Goal: Task Accomplishment & Management: Manage account settings

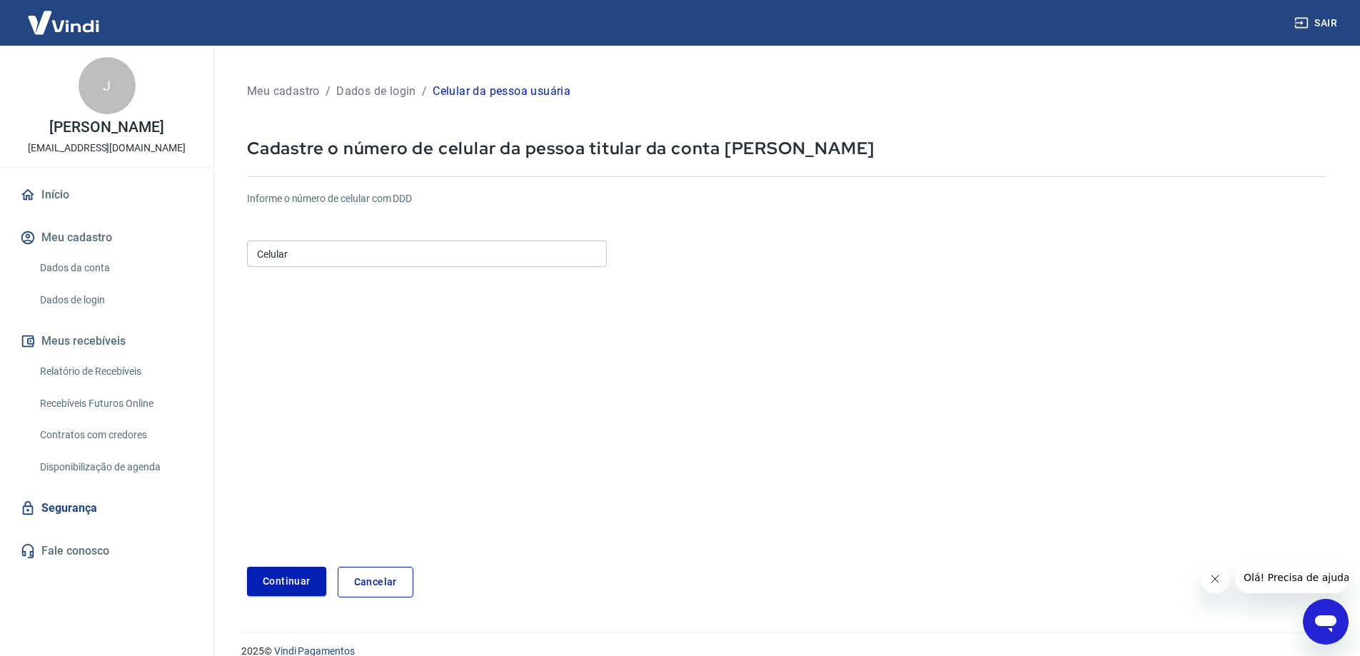
click at [430, 244] on input "Celular" at bounding box center [427, 254] width 360 height 26
paste input ") 98173-0040"
type input "(16) 98173-0040"
click at [406, 281] on form "Informe o número de celular com DDD Celular (16) 98173-0040 Celular Continuar C…" at bounding box center [786, 389] width 1079 height 418
click at [284, 587] on button "Continuar" at bounding box center [286, 581] width 79 height 29
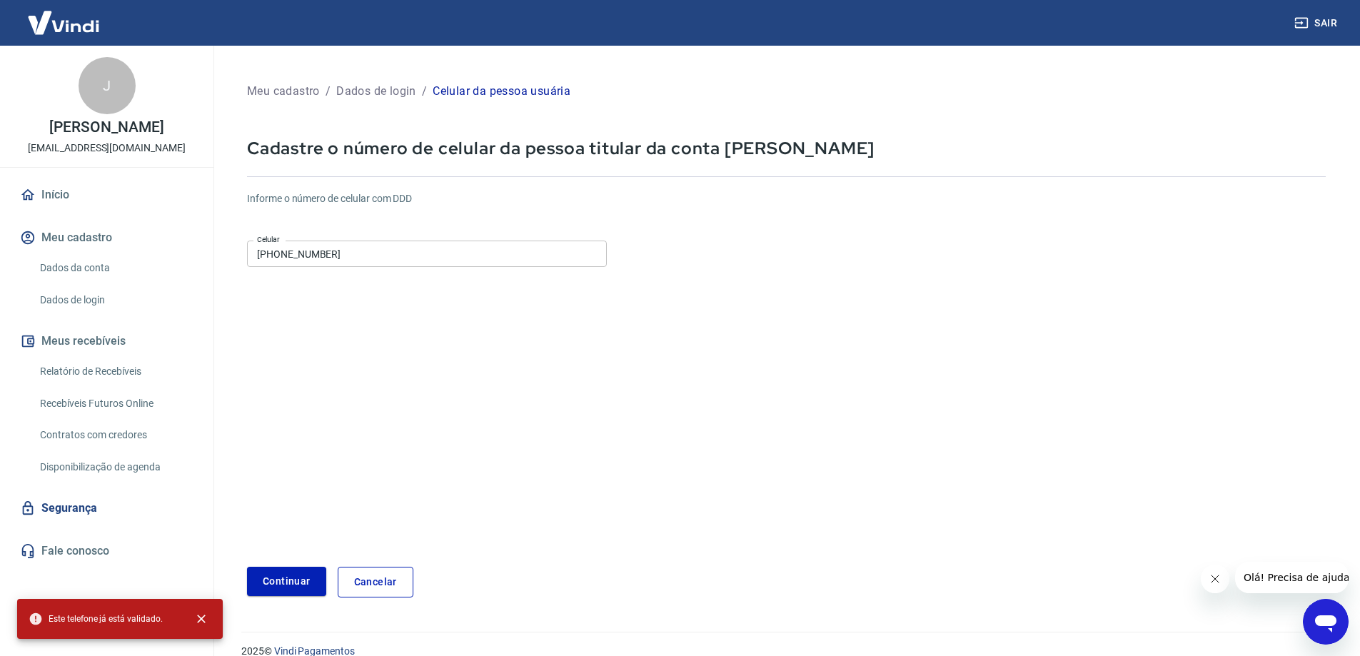
click at [130, 376] on link "Relatório de Recebíveis" at bounding box center [115, 371] width 162 height 29
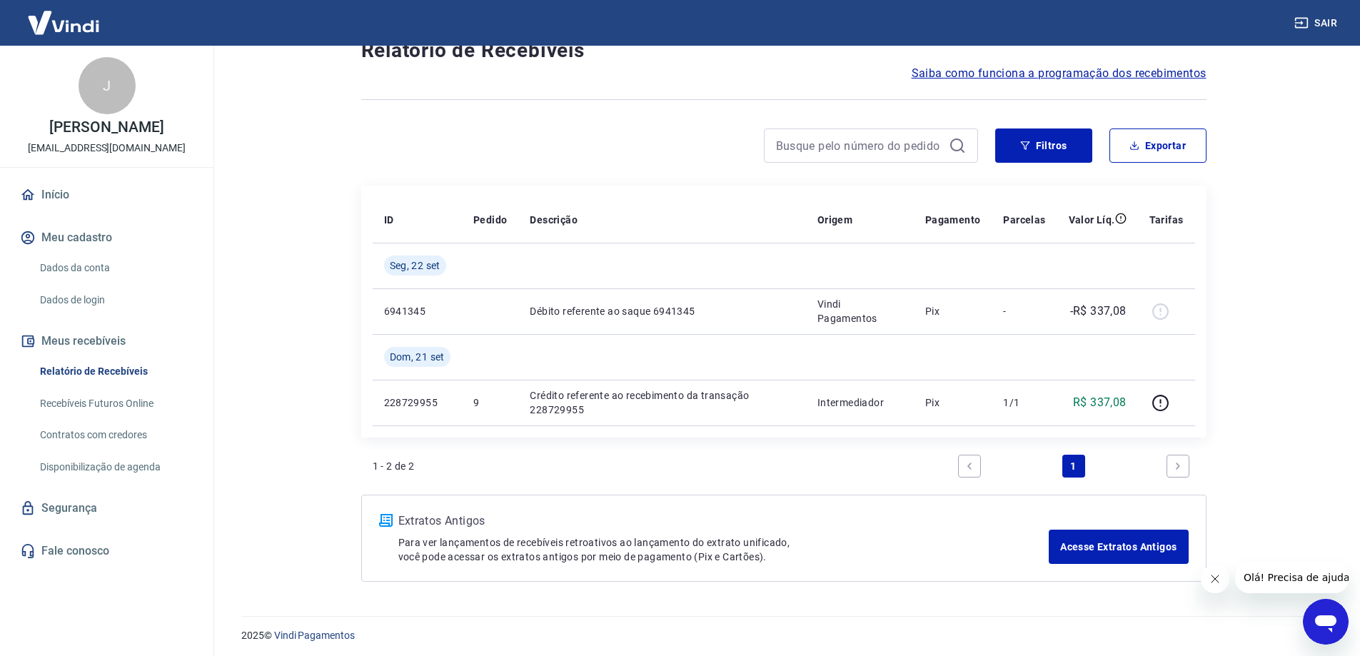
scroll to position [54, 0]
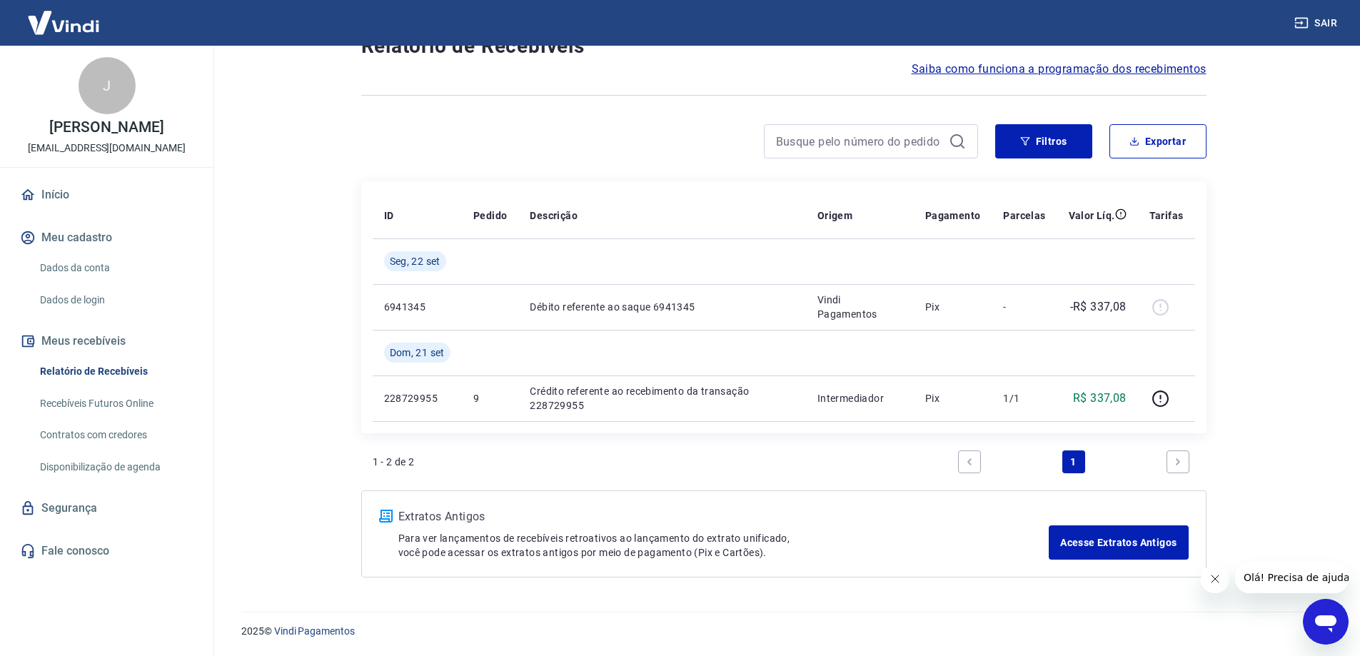
click at [160, 384] on link "Relatório de Recebíveis" at bounding box center [115, 371] width 162 height 29
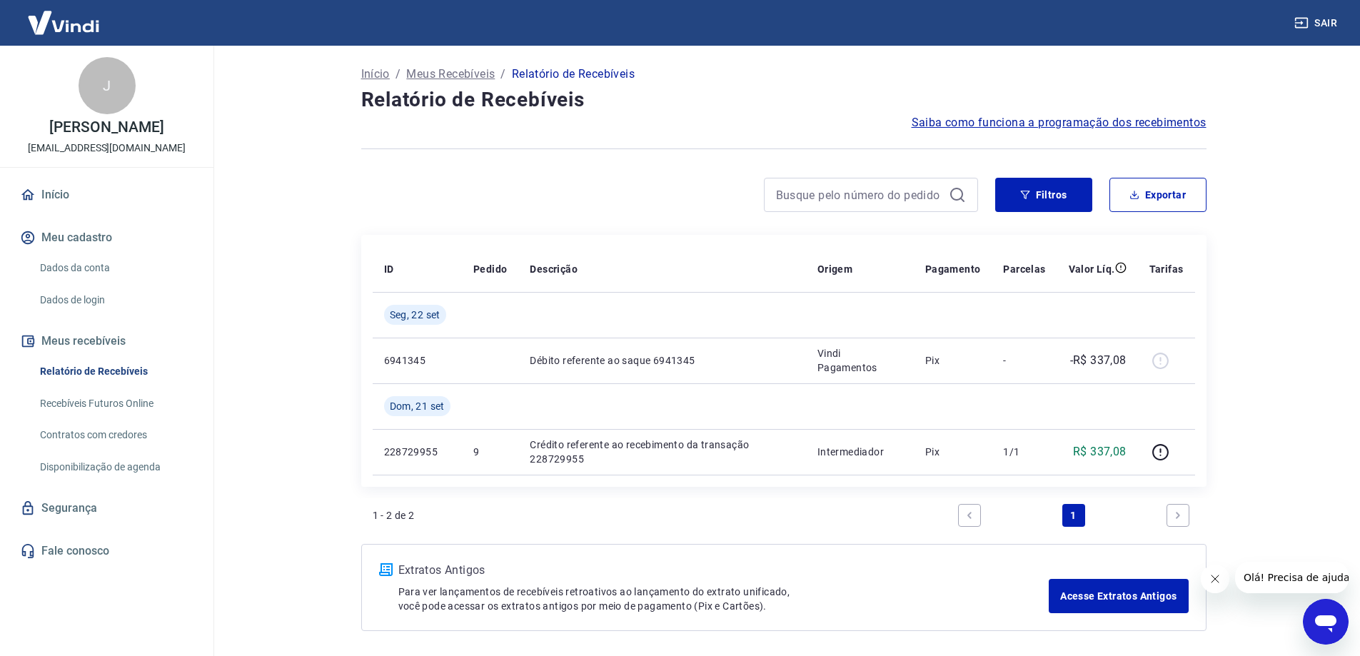
click at [158, 408] on link "Recebíveis Futuros Online" at bounding box center [115, 403] width 162 height 29
